Goal: Information Seeking & Learning: Check status

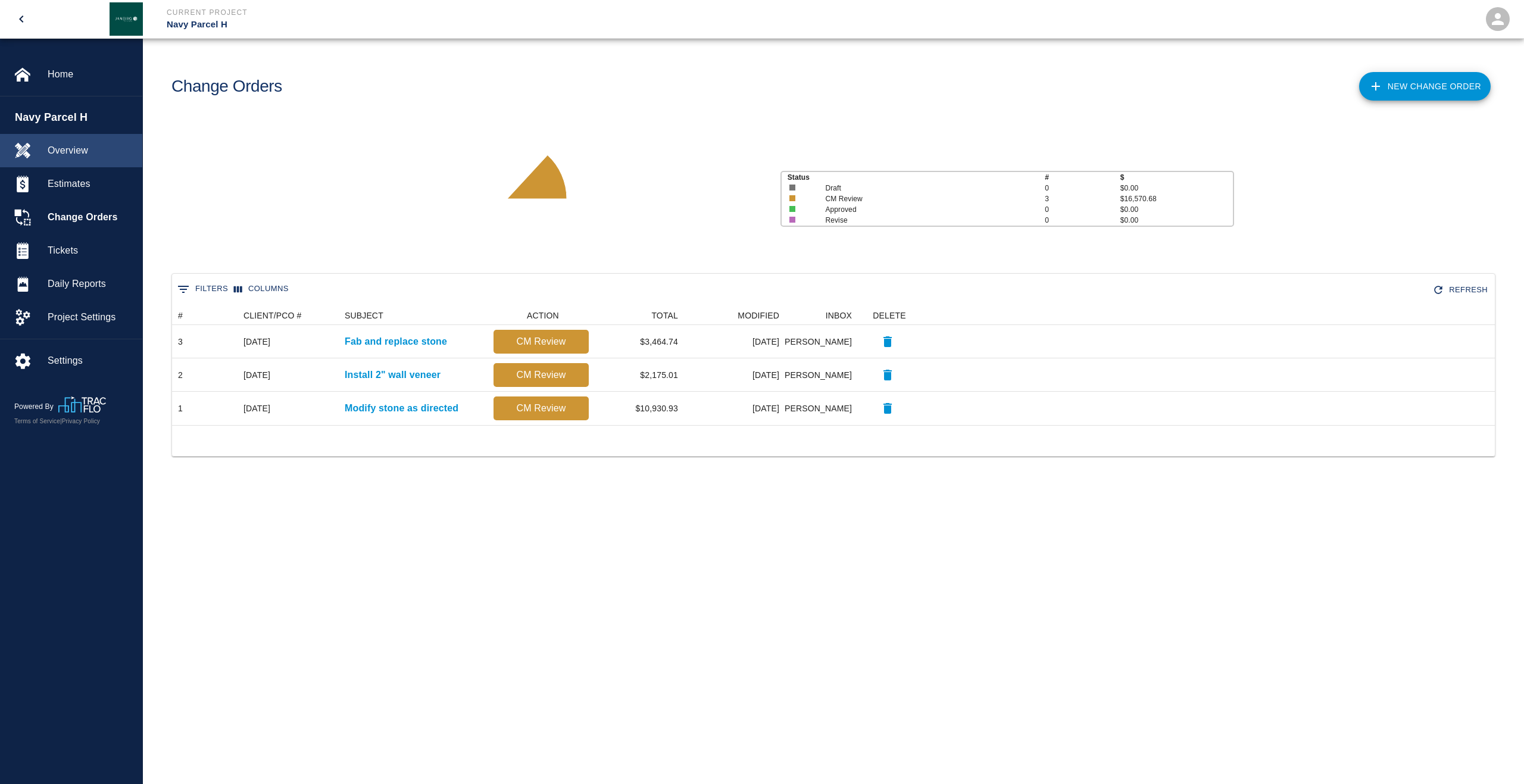
click at [63, 148] on span "Overview" at bounding box center [90, 151] width 85 height 14
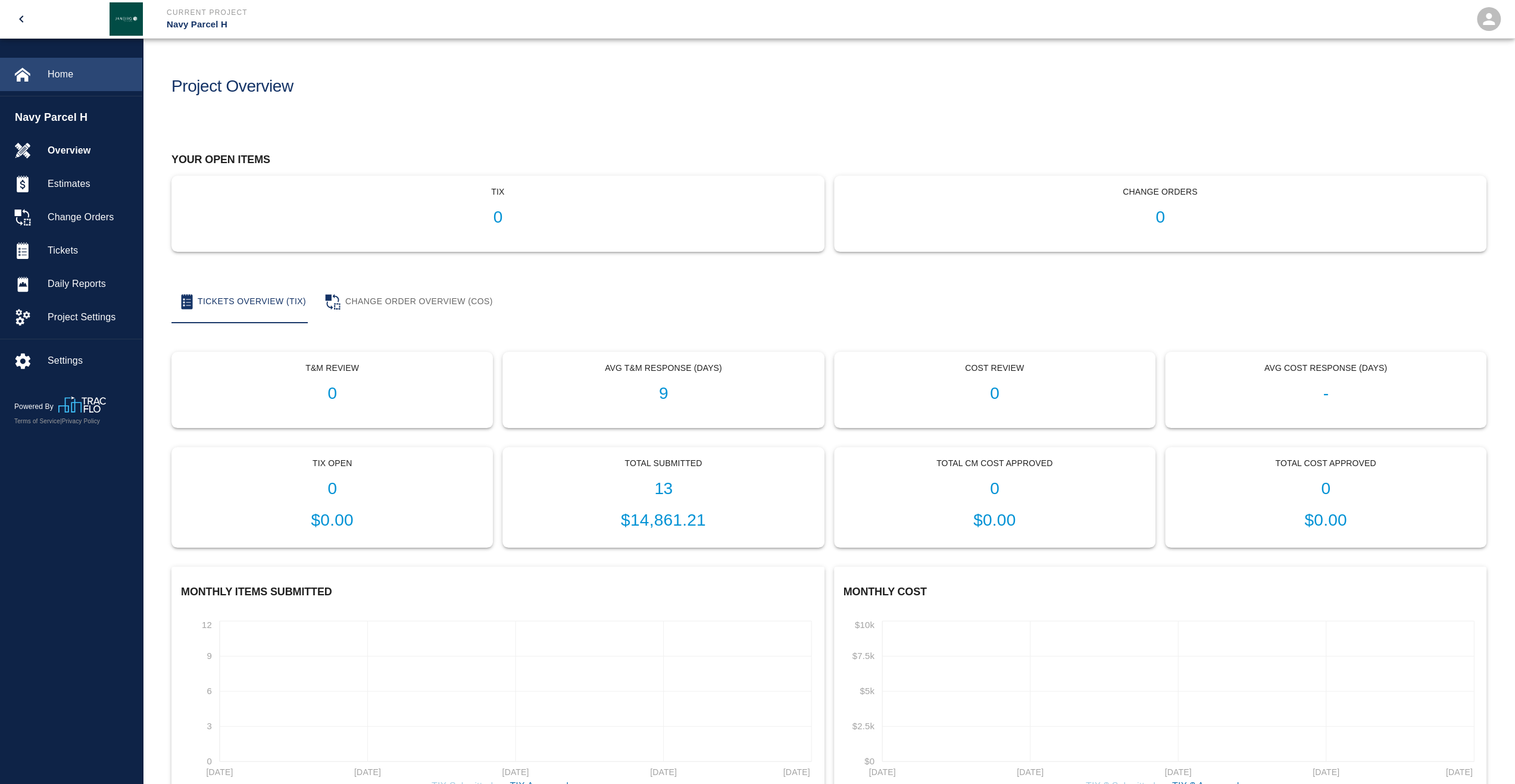
click at [63, 86] on div "Home" at bounding box center [71, 74] width 142 height 33
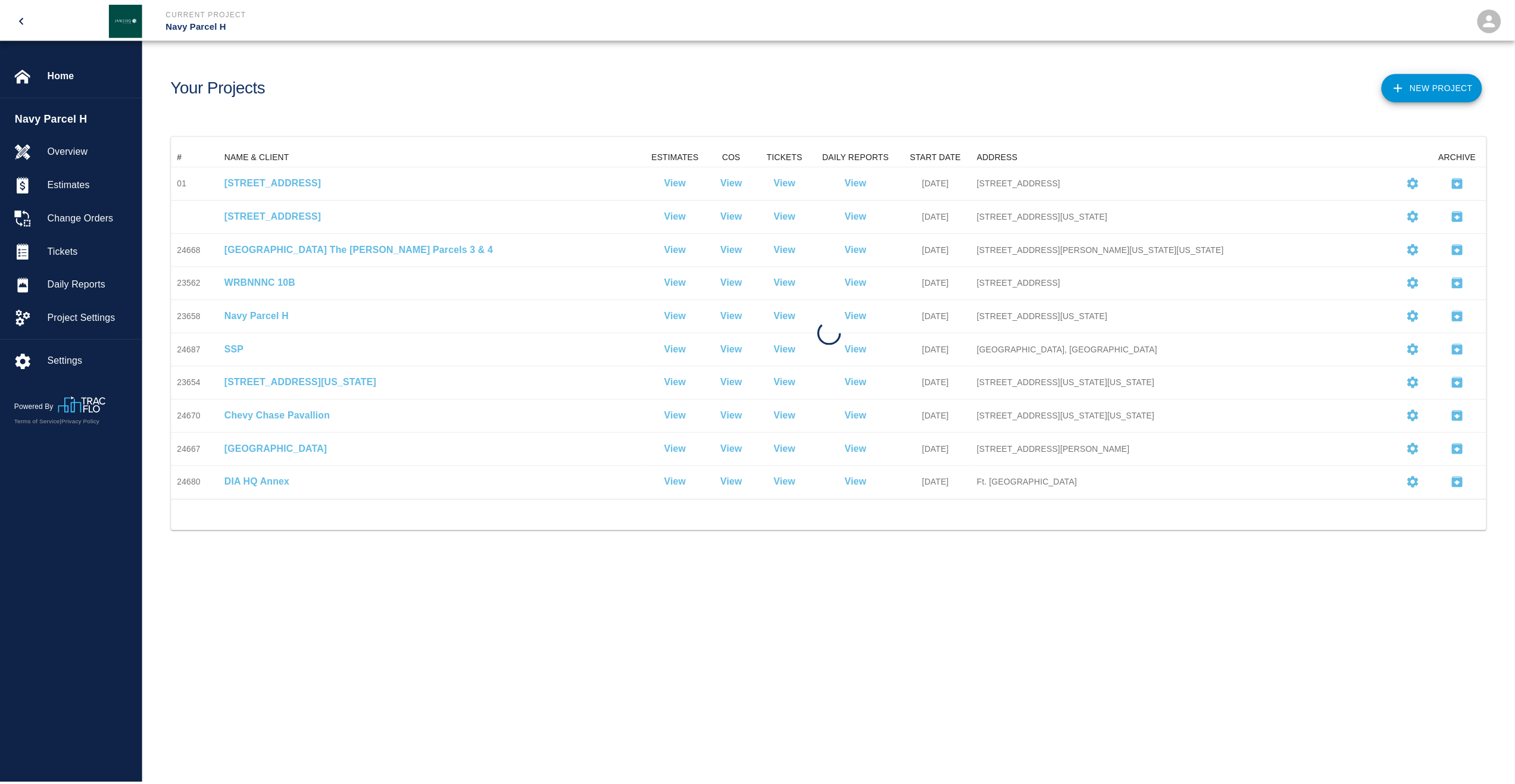
scroll to position [343, 1314]
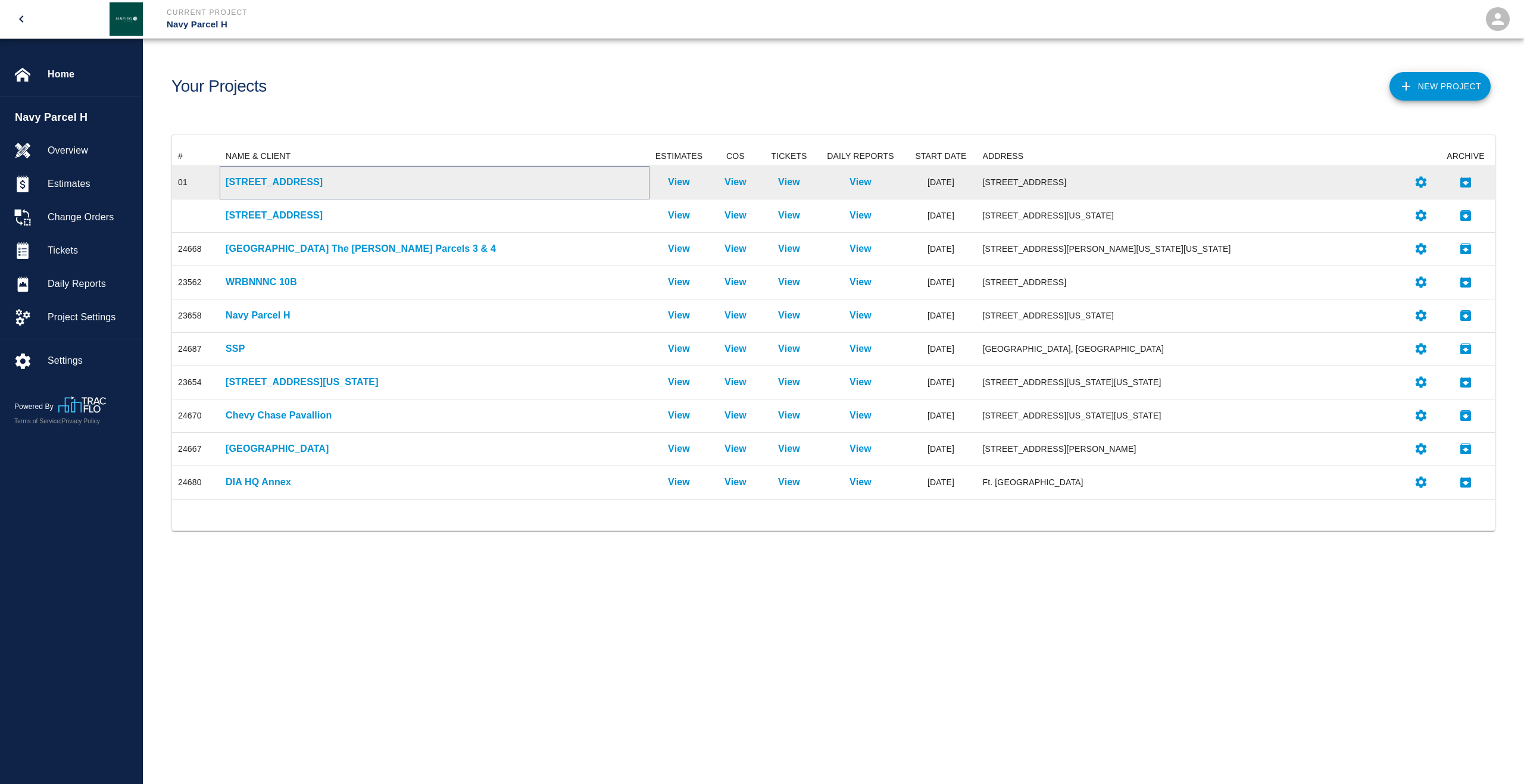
click at [322, 176] on p "[STREET_ADDRESS]" at bounding box center [435, 182] width 418 height 14
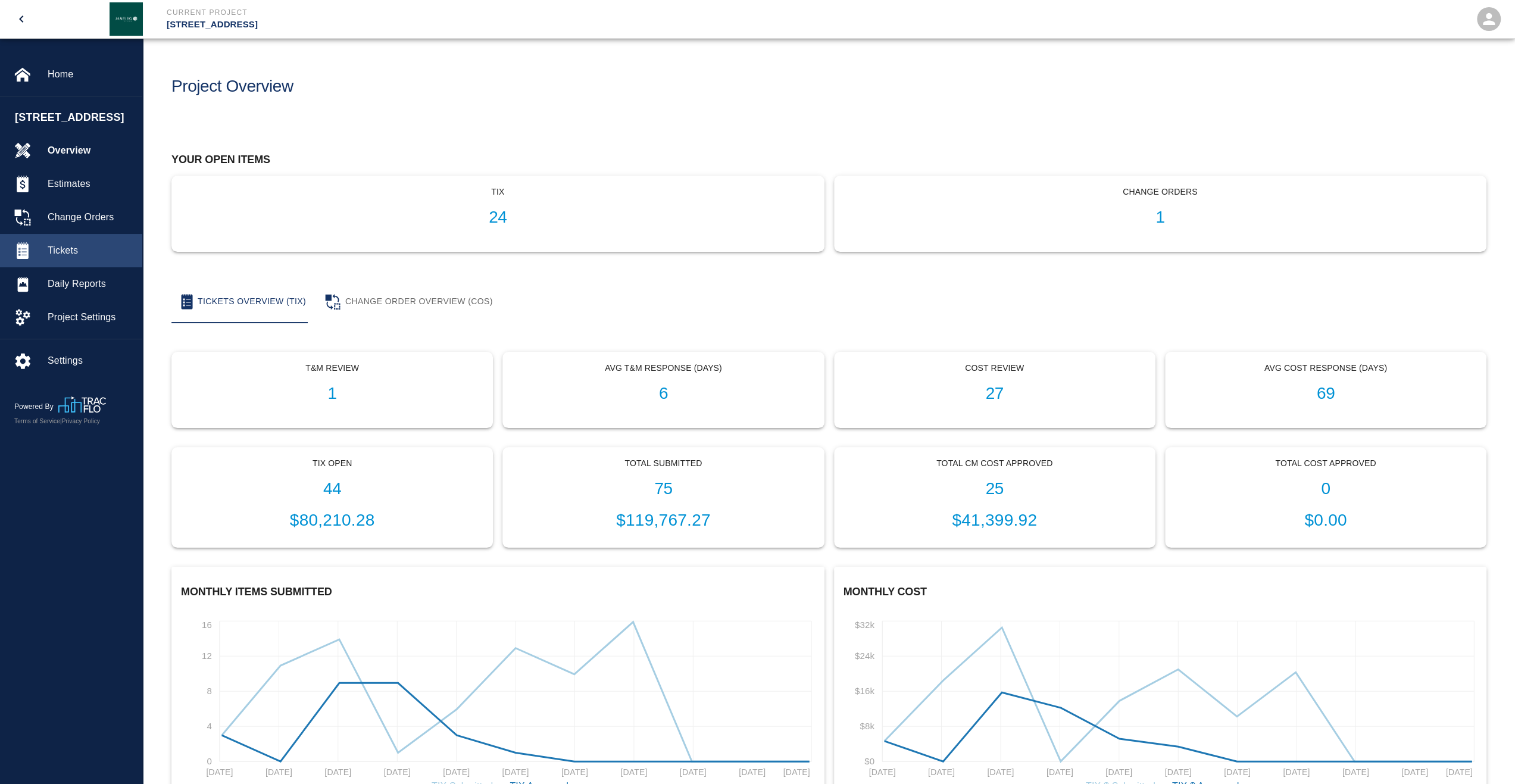
click at [63, 258] on span "Tickets" at bounding box center [90, 251] width 85 height 14
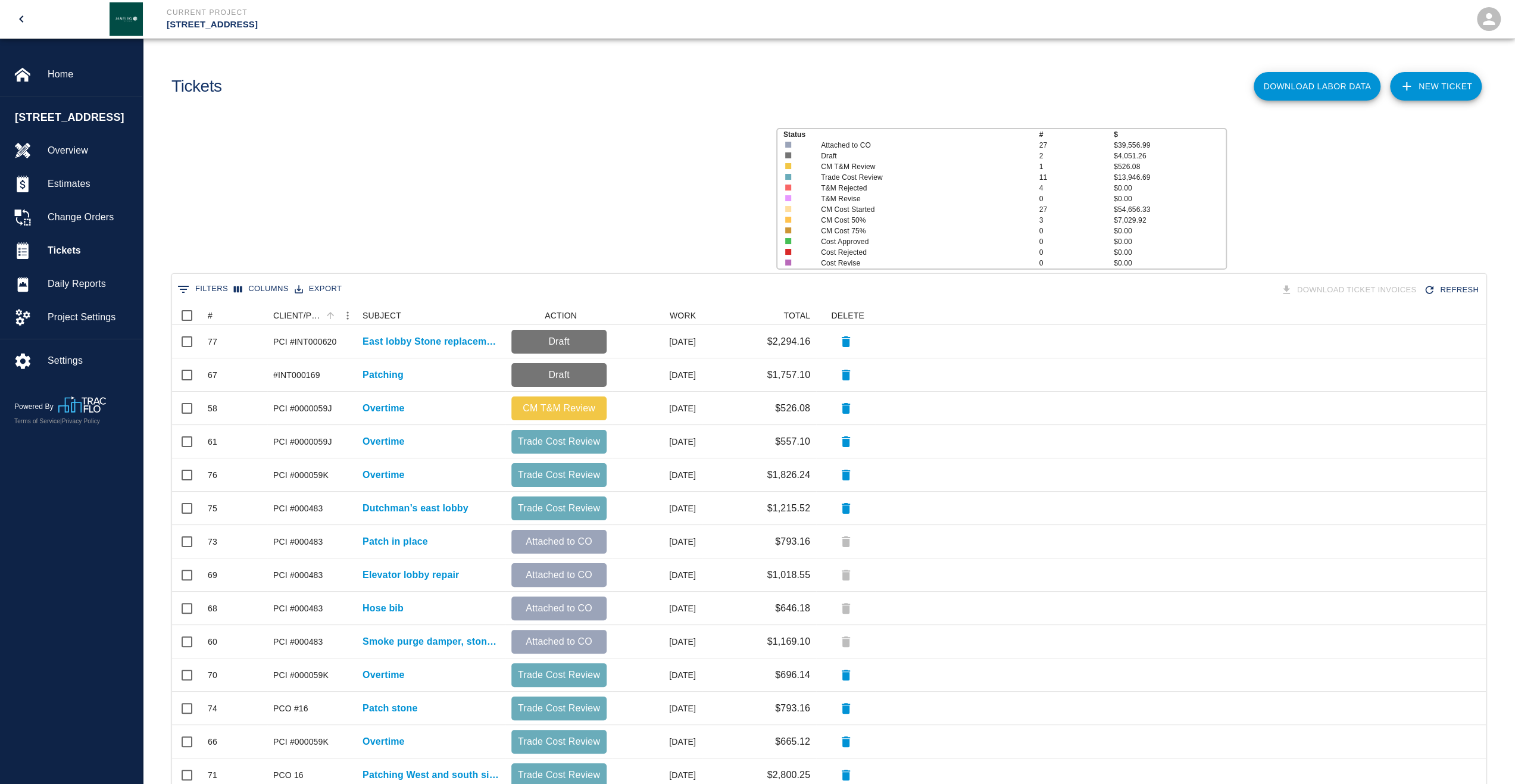
scroll to position [676, 1305]
click at [211, 317] on div "#" at bounding box center [210, 315] width 4 height 19
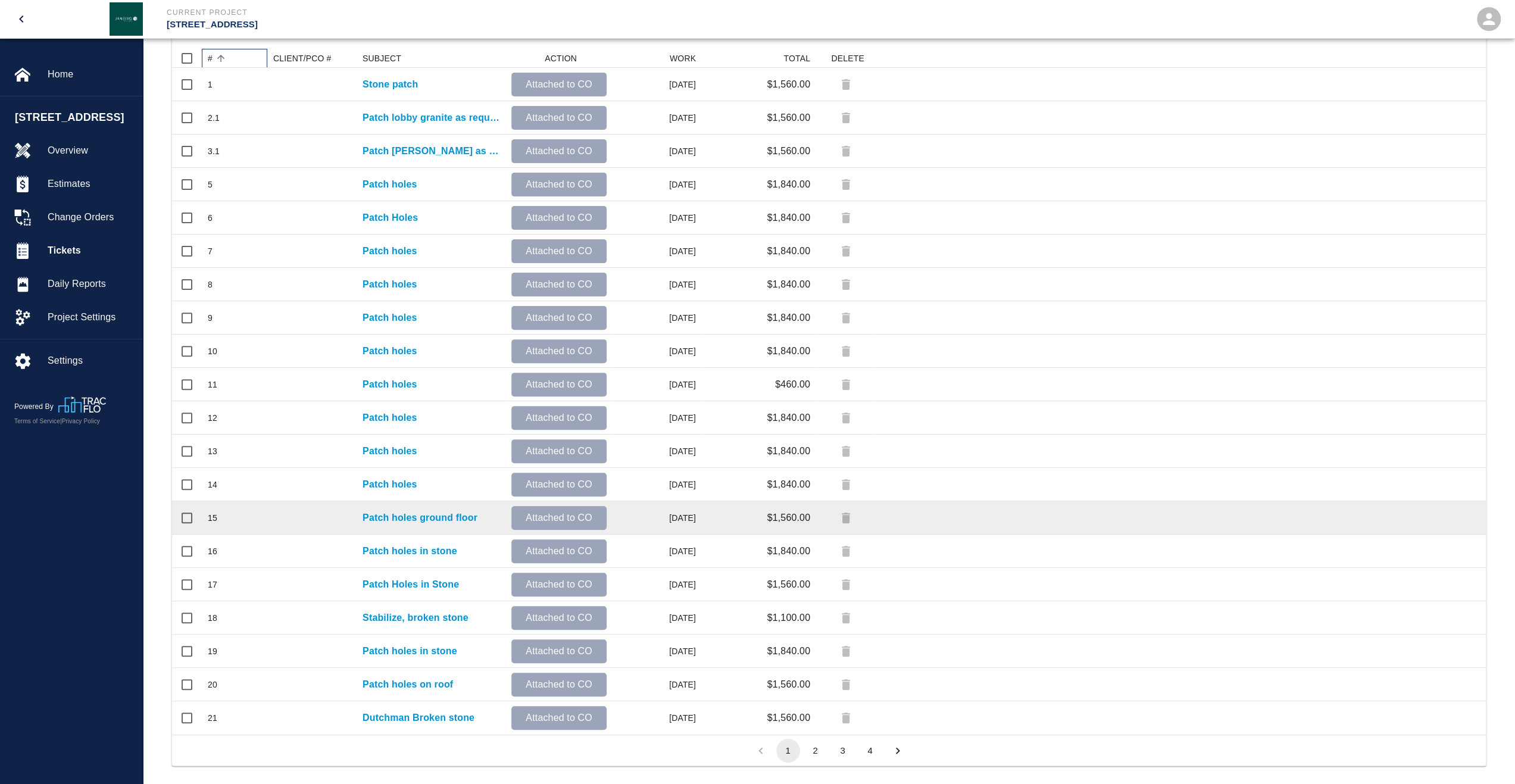
scroll to position [267, 0]
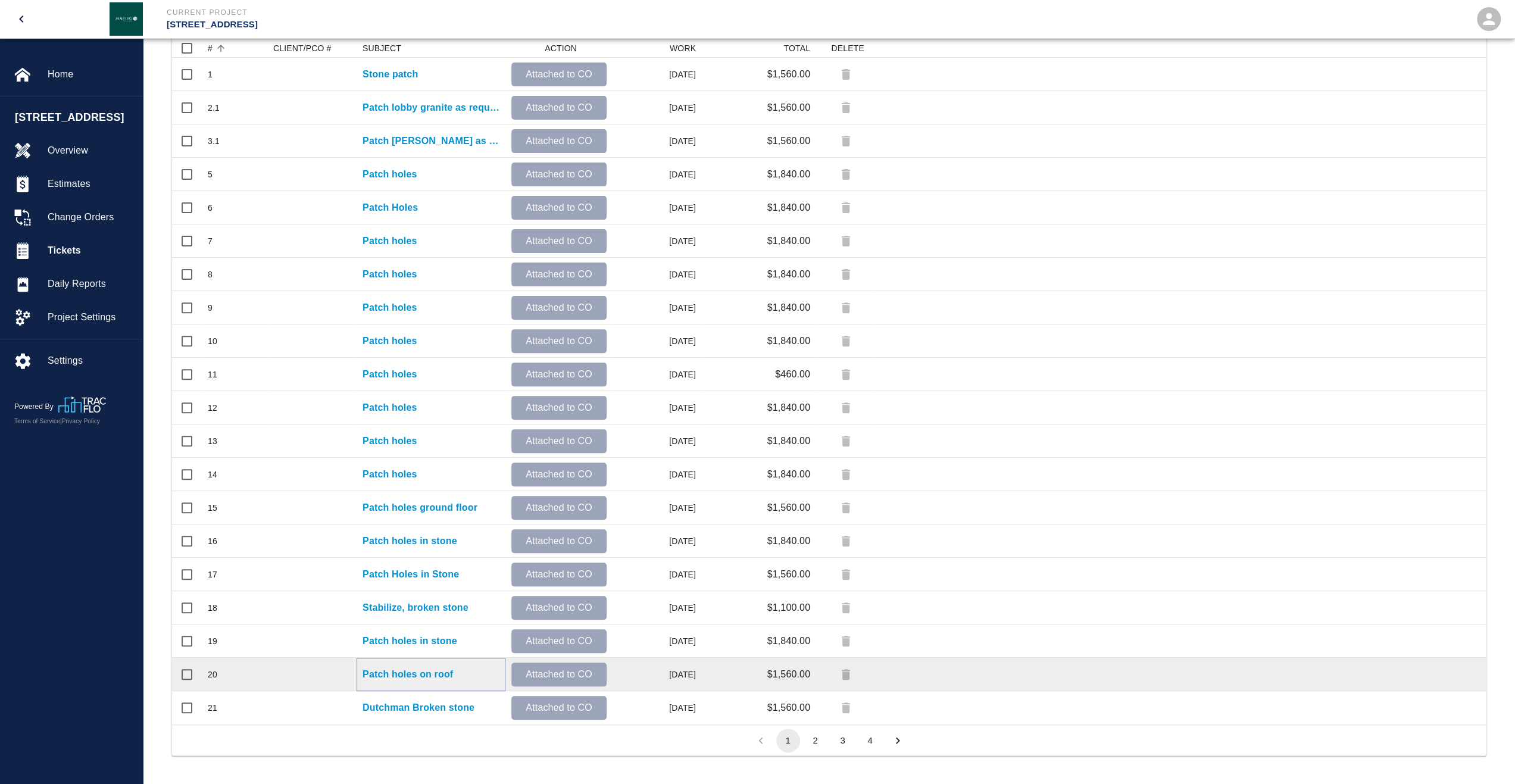
click at [394, 678] on p "Patch holes on roof" at bounding box center [408, 674] width 90 height 14
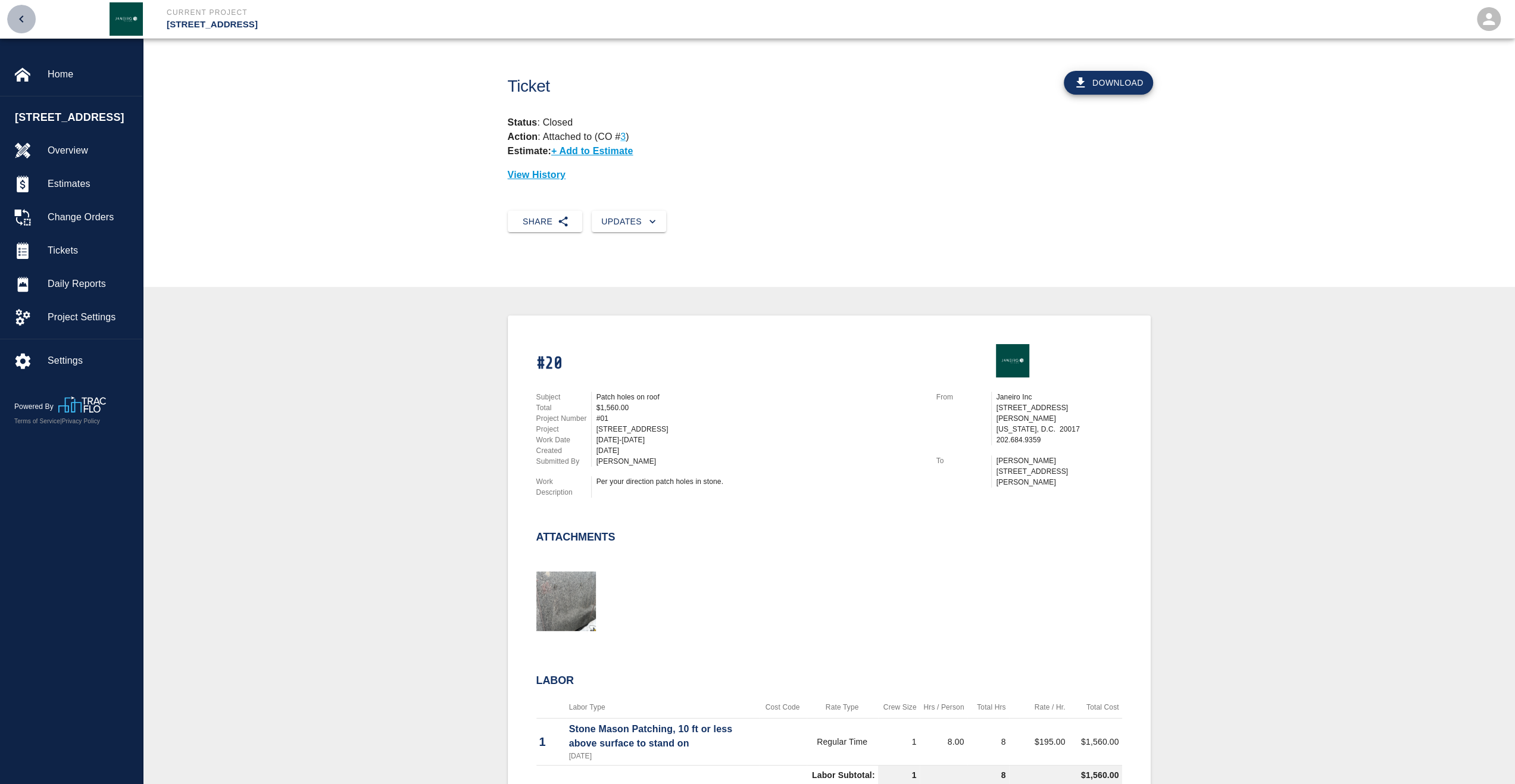
click at [24, 19] on icon "open drawer" at bounding box center [21, 19] width 14 height 14
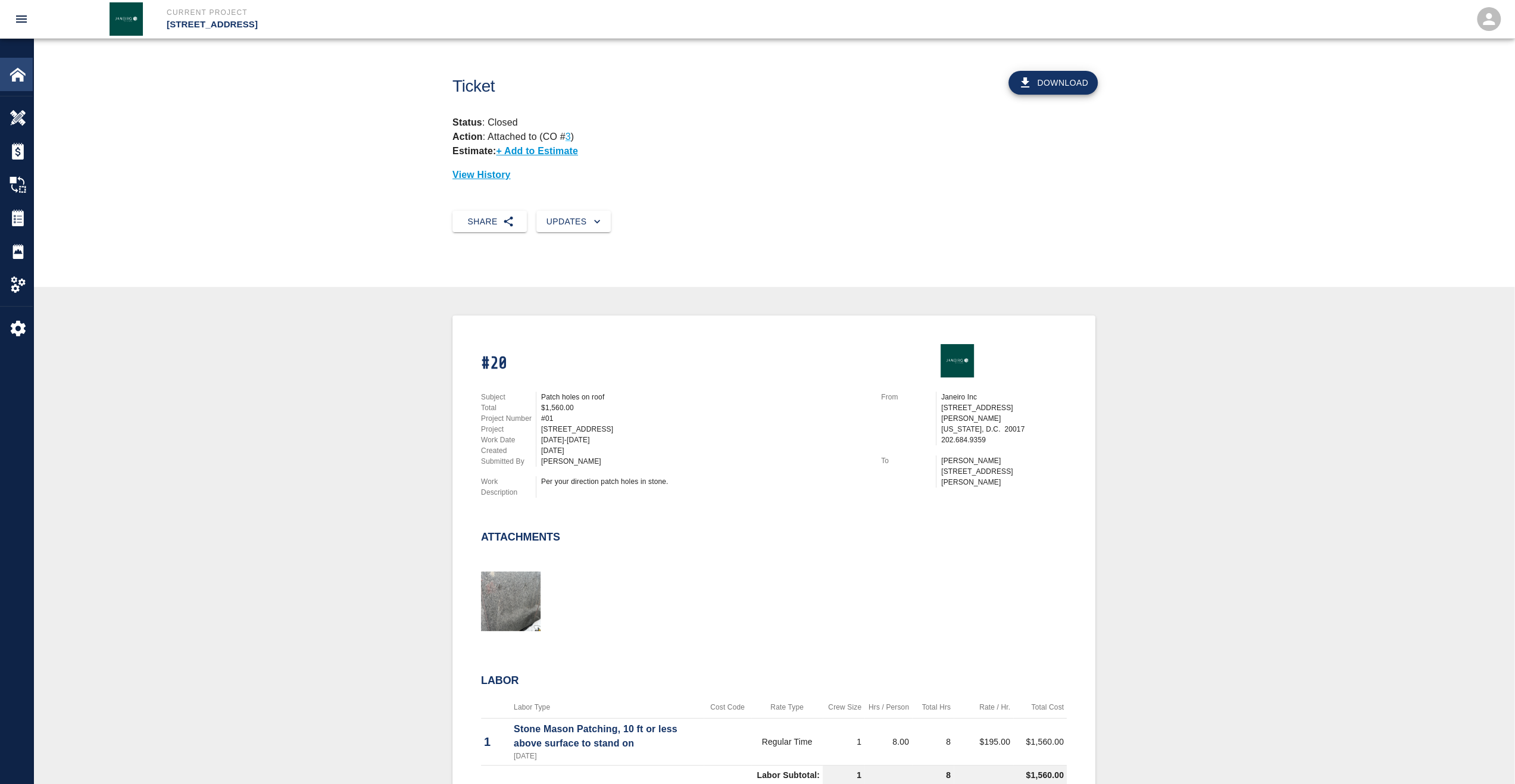
click at [22, 65] on div "Home" at bounding box center [16, 74] width 33 height 33
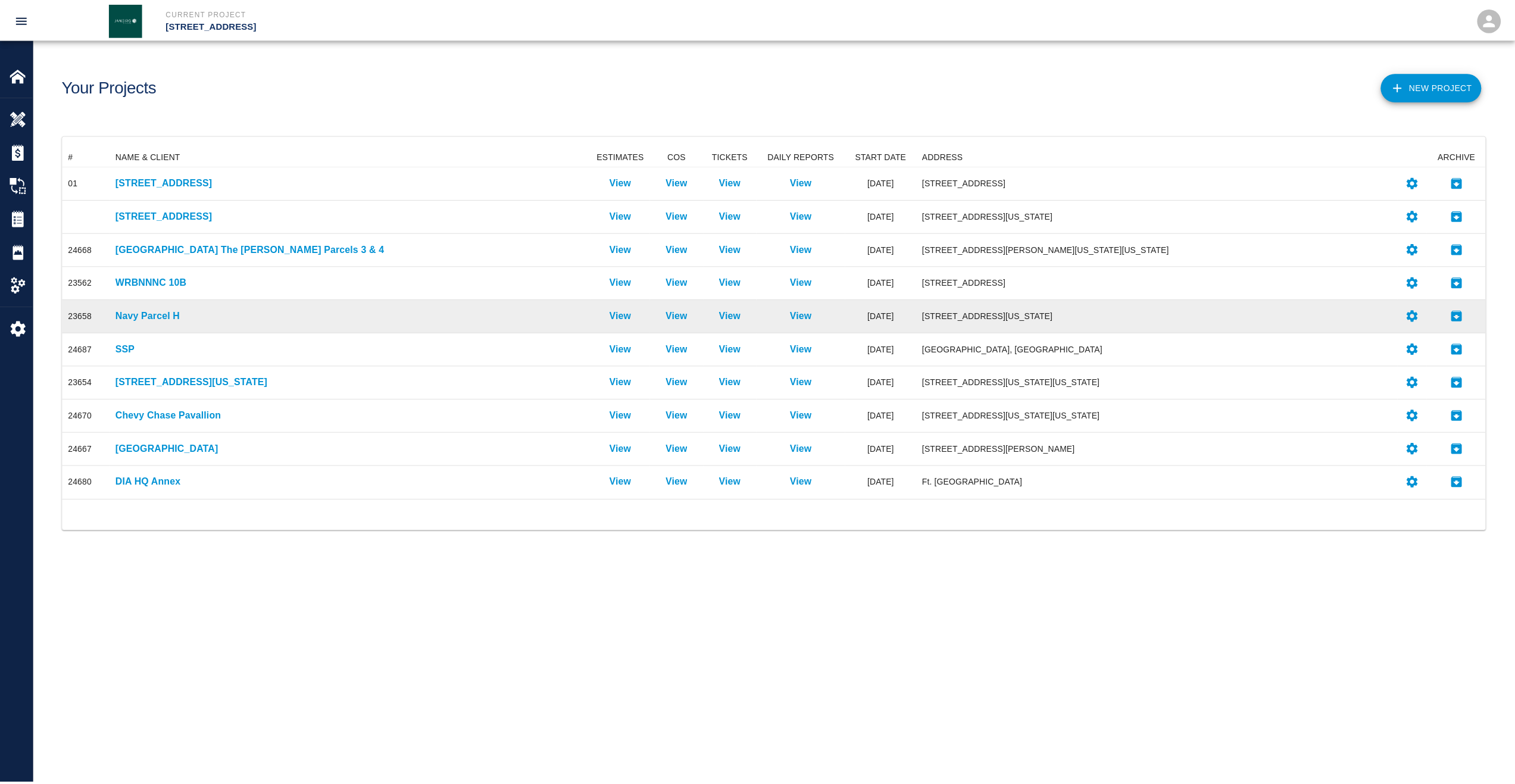
scroll to position [343, 1423]
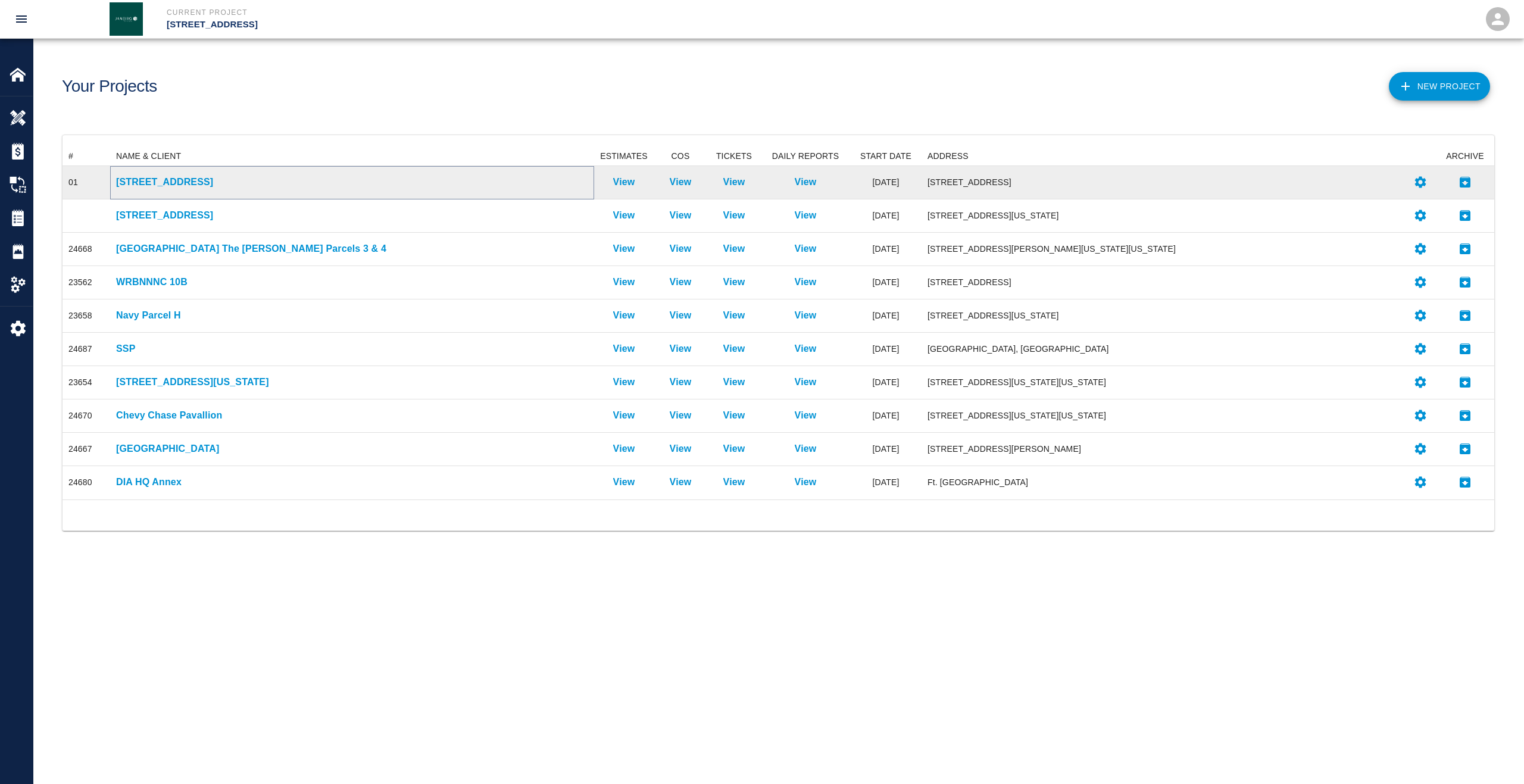
click at [144, 176] on p "[STREET_ADDRESS]" at bounding box center [352, 182] width 472 height 14
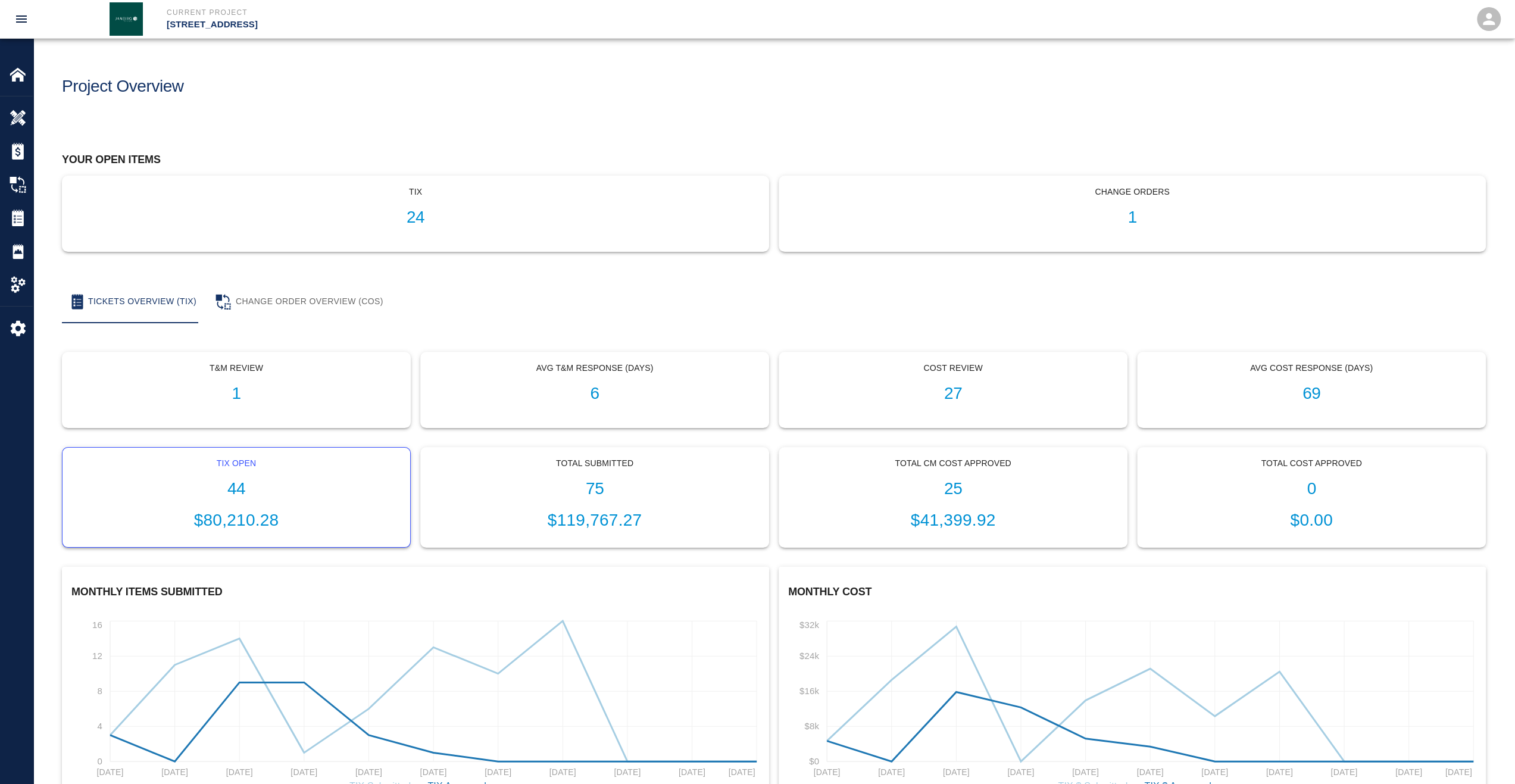
click at [237, 457] on p "Tix Open" at bounding box center [236, 463] width 329 height 13
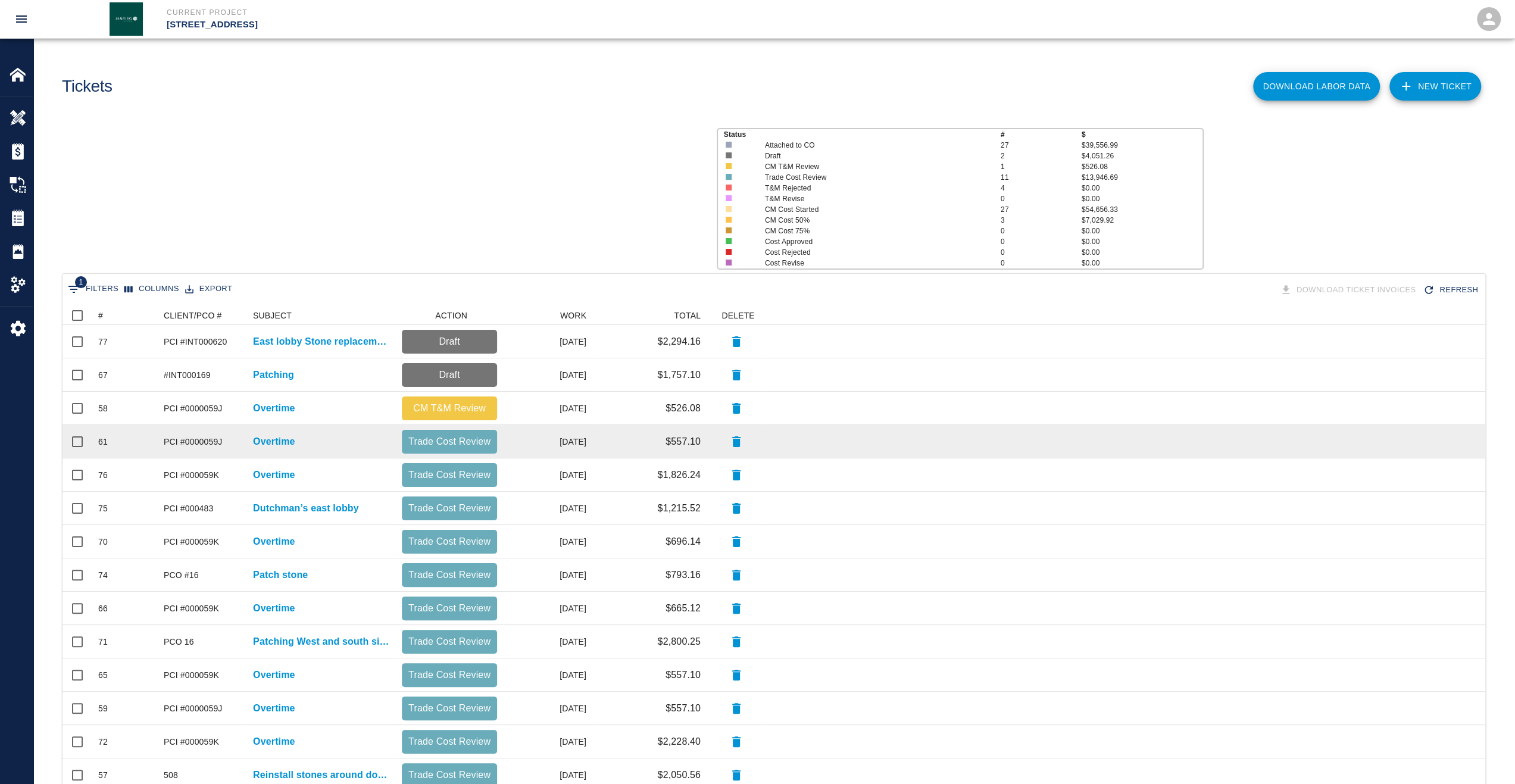
scroll to position [676, 1414]
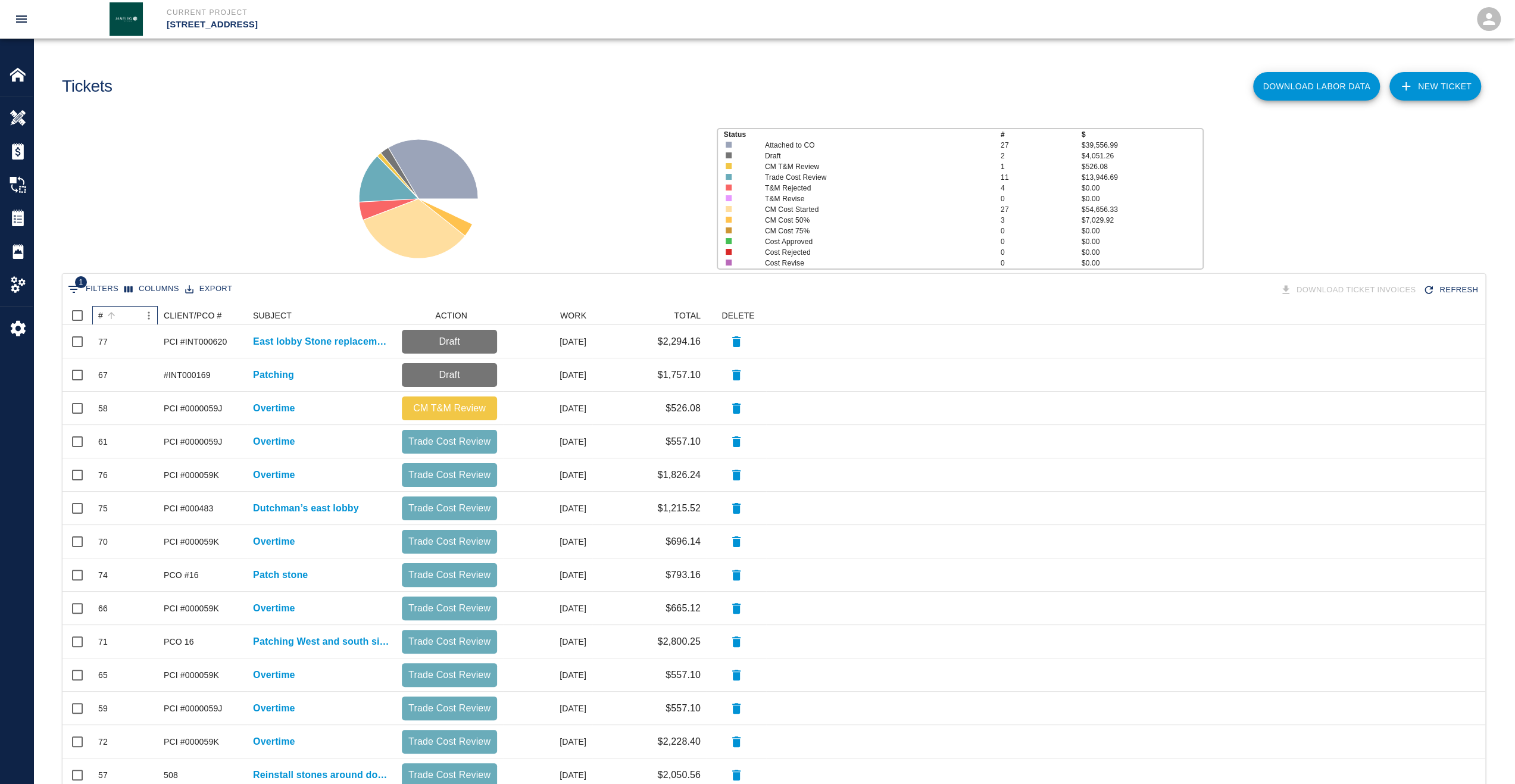
click at [101, 315] on div "#" at bounding box center [100, 315] width 4 height 19
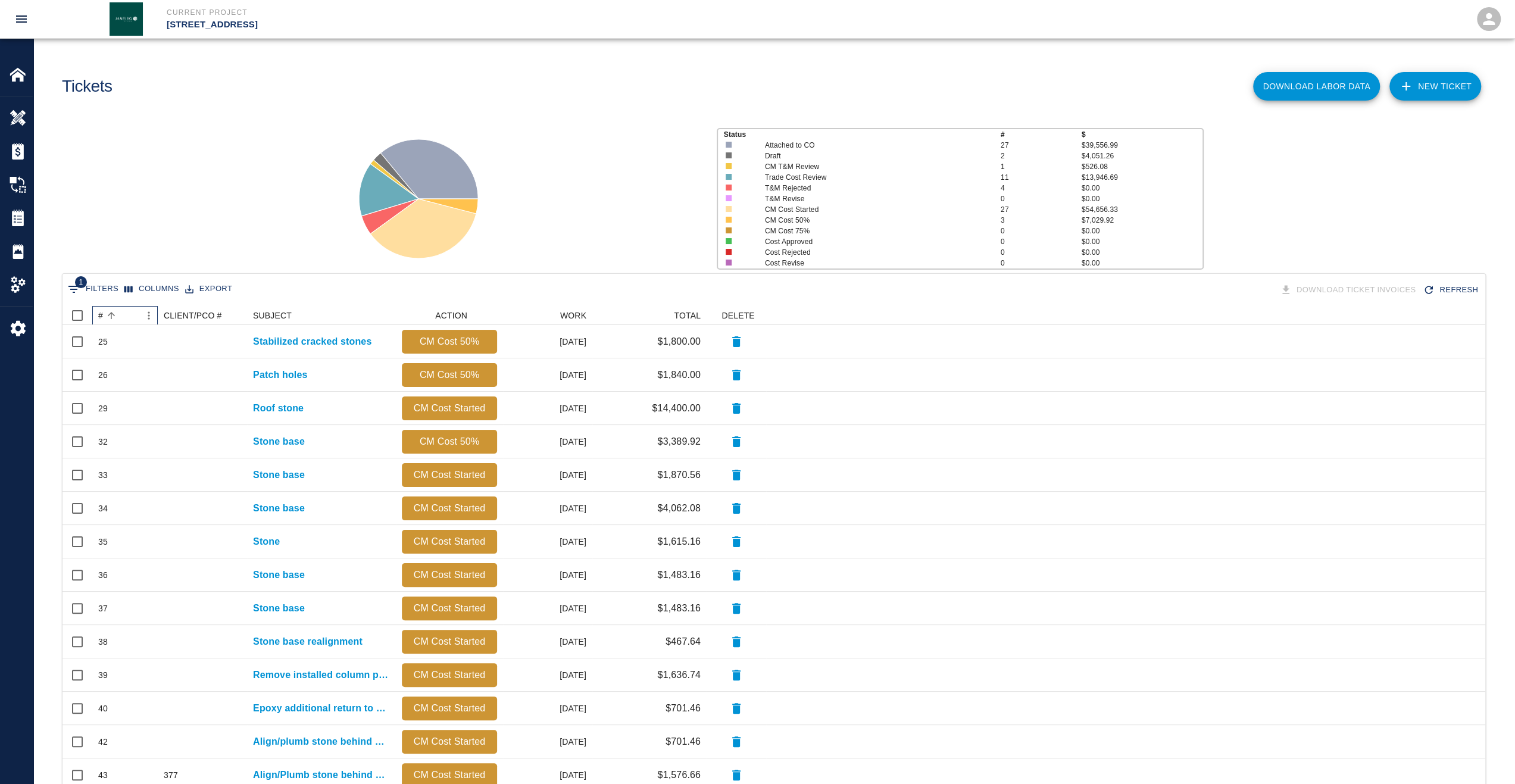
click at [101, 315] on div "#" at bounding box center [100, 315] width 4 height 19
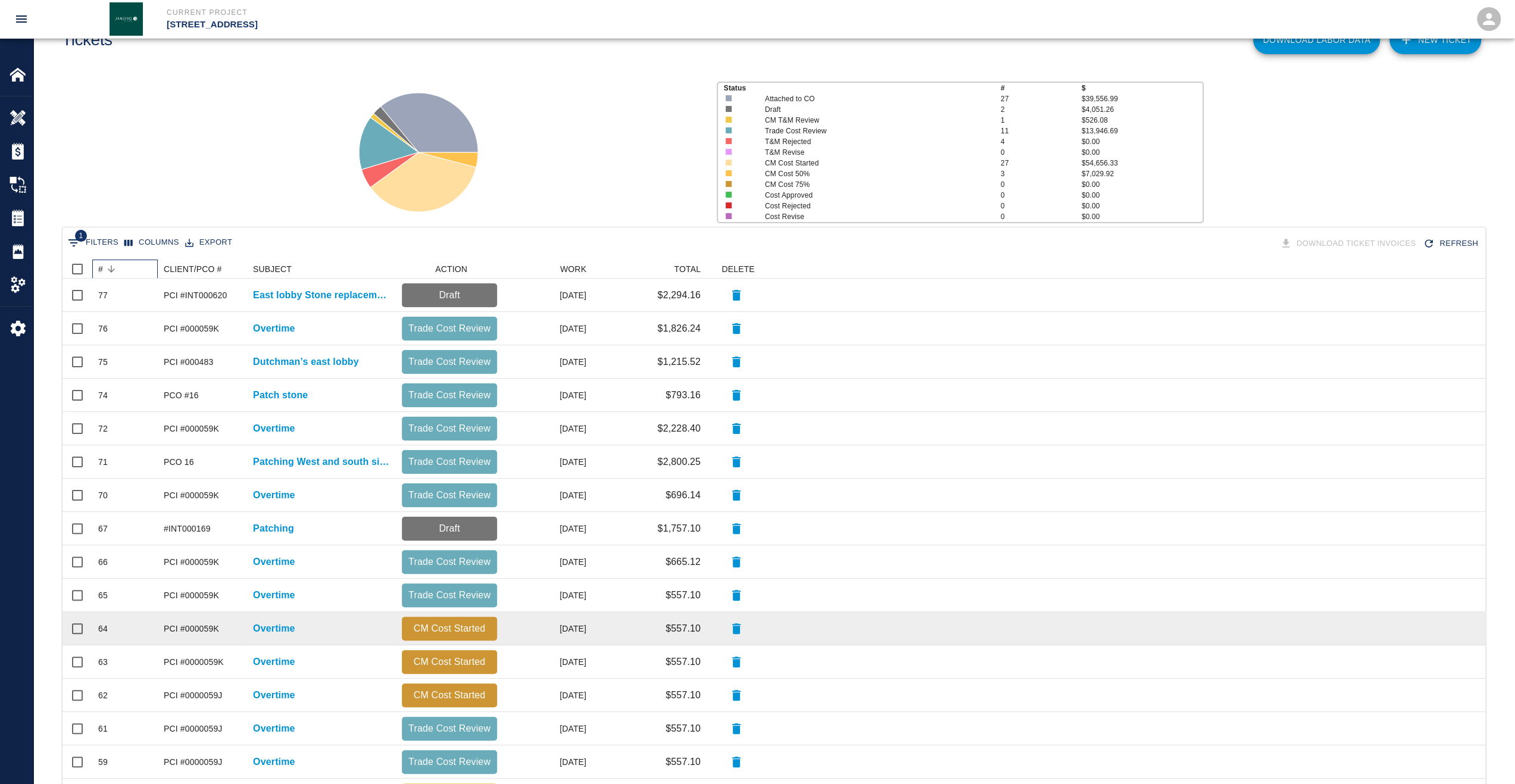
scroll to position [0, 0]
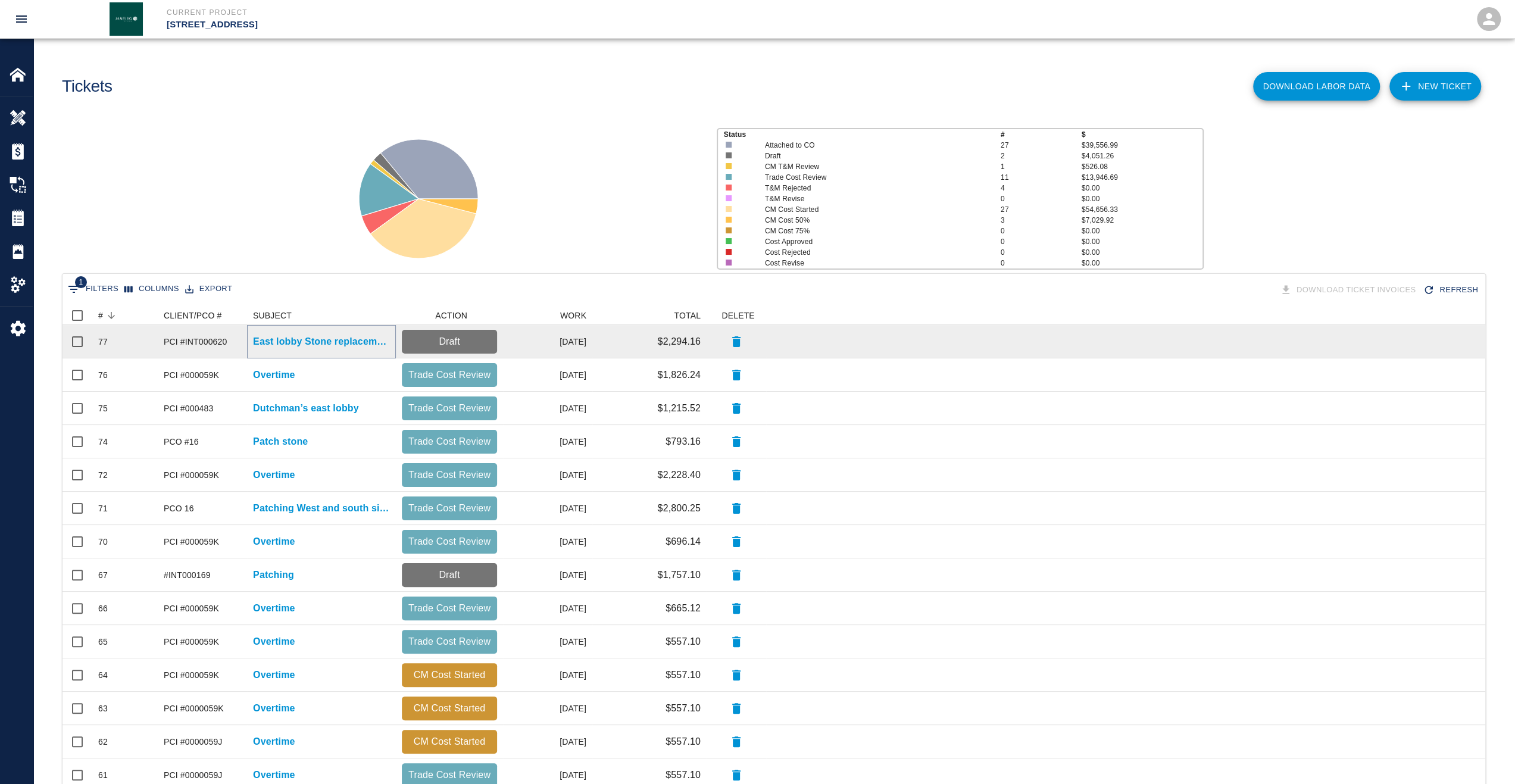
click at [347, 344] on p "East lobby Stone replacement" at bounding box center [322, 342] width 137 height 14
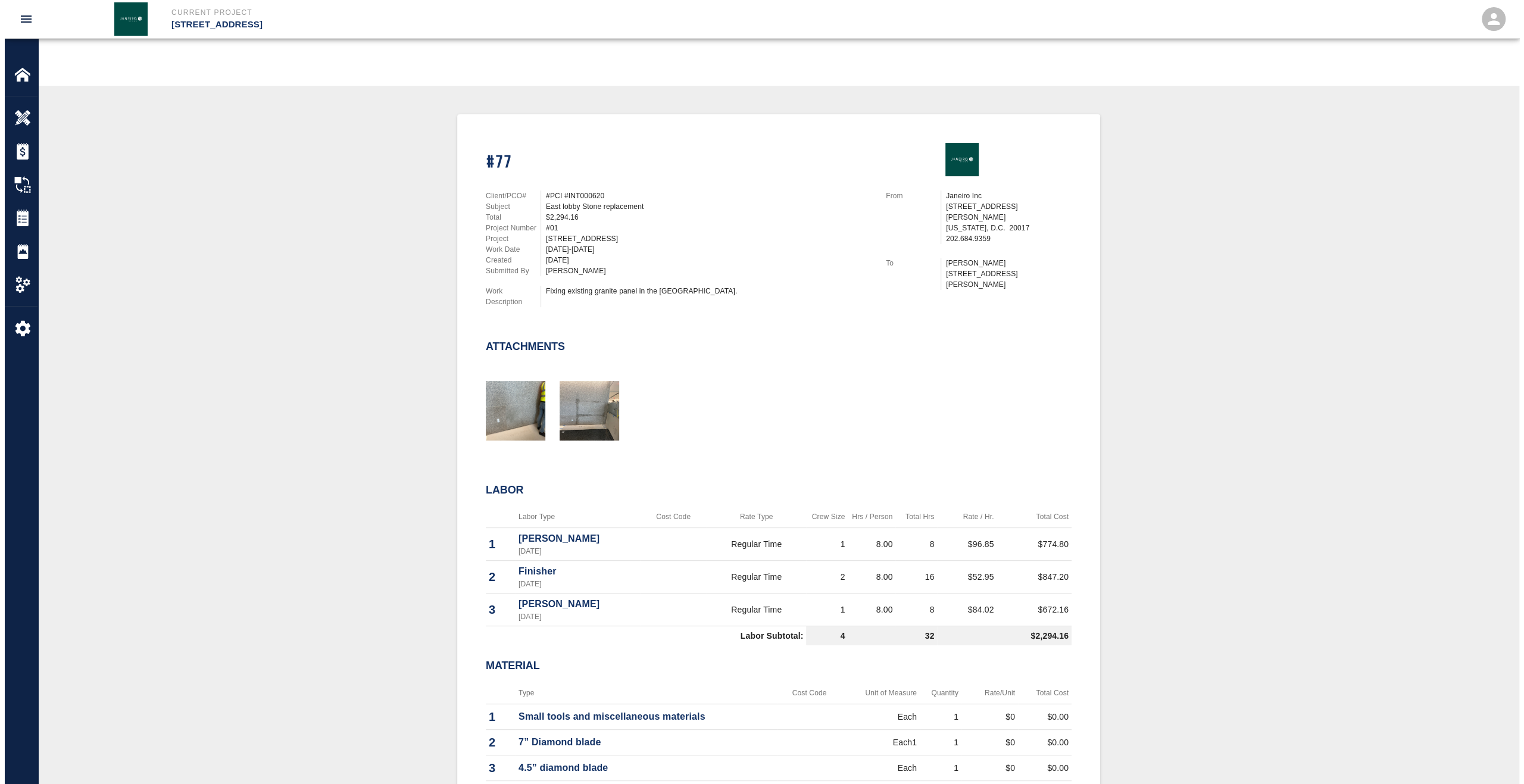
scroll to position [142, 0]
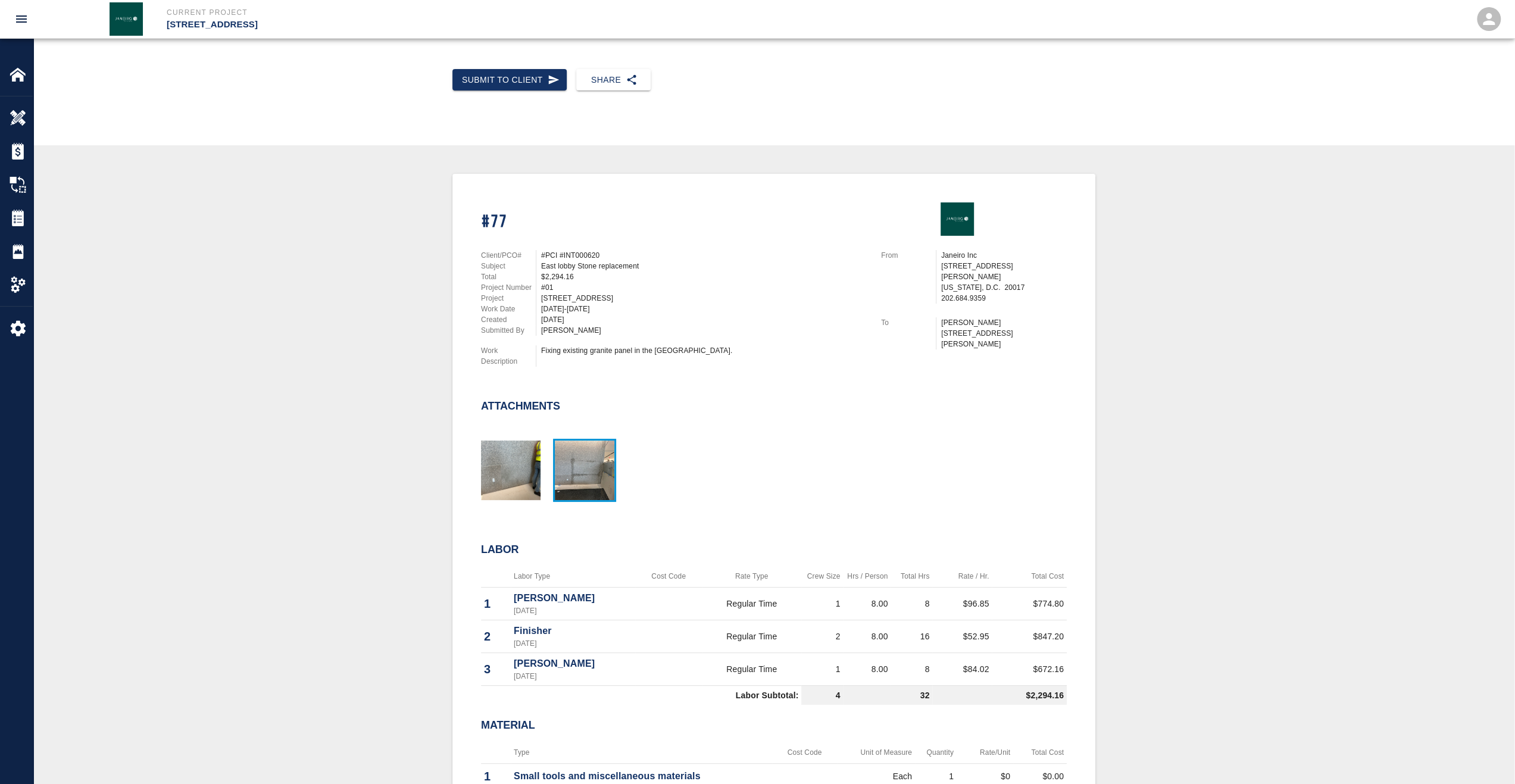
click at [581, 480] on img "button" at bounding box center [584, 470] width 60 height 60
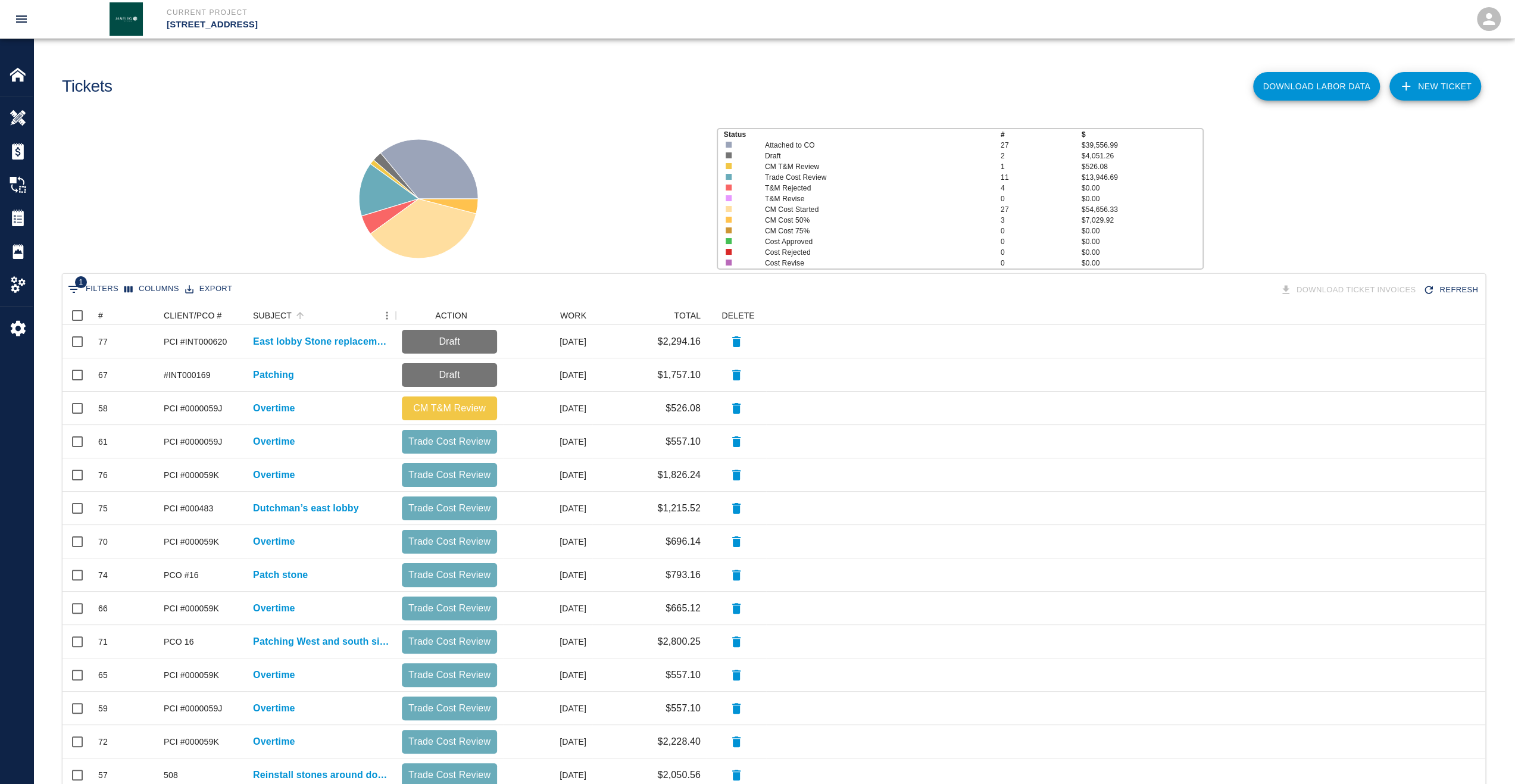
scroll to position [676, 1414]
click at [101, 316] on div "#" at bounding box center [100, 315] width 4 height 19
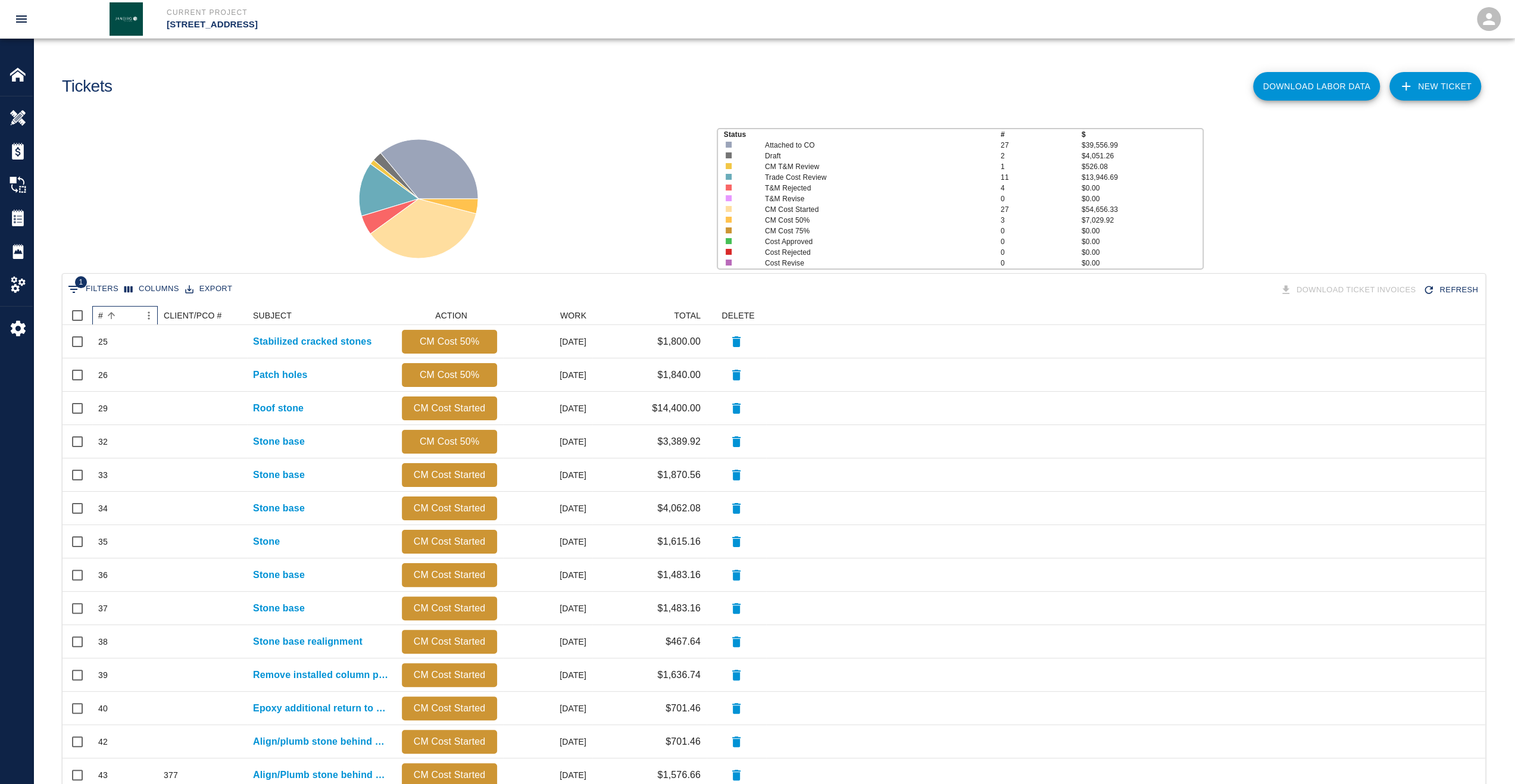
click at [101, 315] on div "#" at bounding box center [100, 315] width 4 height 19
